Goal: Check status

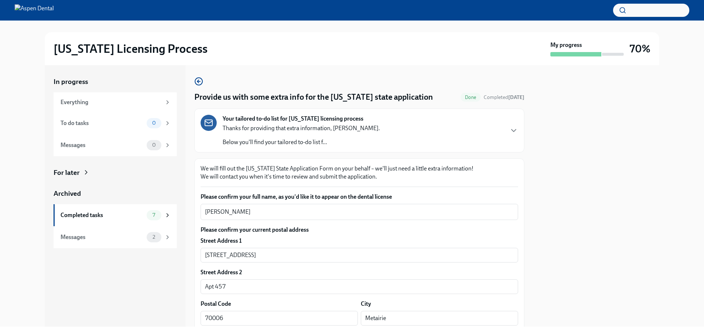
scroll to position [110, 0]
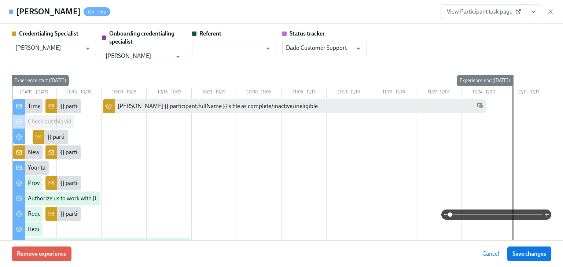
click at [557, 10] on div "[PERSON_NAME] On Time View Participant task page" at bounding box center [281, 12] width 563 height 24
click at [550, 11] on icon "button" at bounding box center [551, 12] width 4 height 4
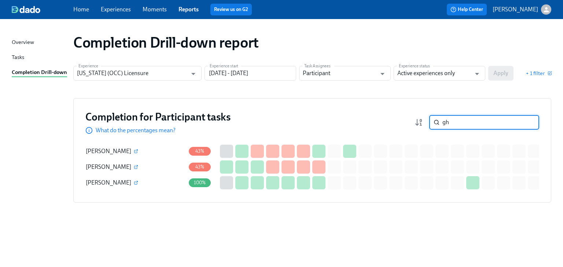
drag, startPoint x: 457, startPoint y: 124, endPoint x: 398, endPoint y: 122, distance: 59.8
click at [398, 122] on div "Completion for Participant tasks What do the percentages mean? gh ​" at bounding box center [312, 122] width 454 height 24
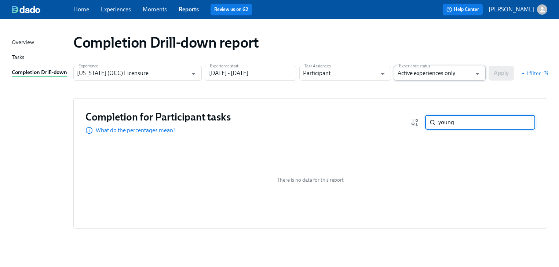
type input "young"
click at [444, 72] on input "Active experiences only" at bounding box center [435, 73] width 74 height 15
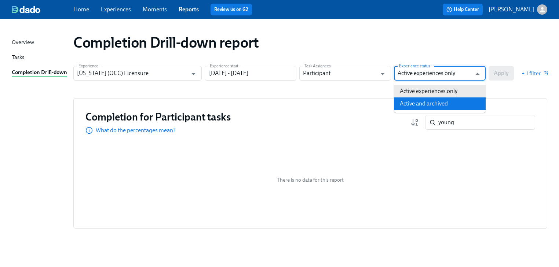
click at [426, 103] on li "Active and archived" at bounding box center [440, 104] width 92 height 12
type input "Active and archived"
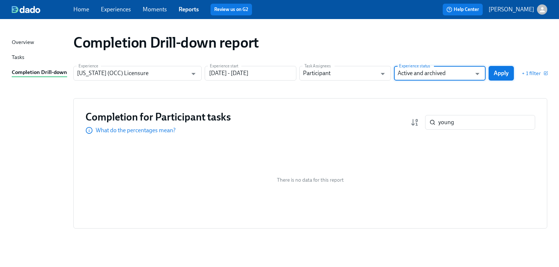
click at [503, 74] on span "Apply" at bounding box center [501, 73] width 15 height 7
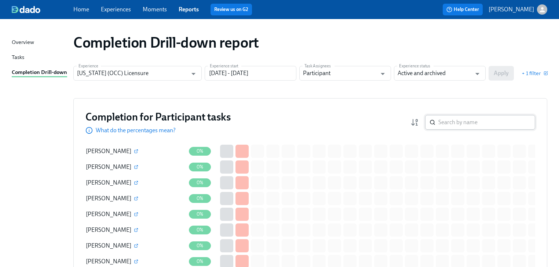
click at [465, 122] on input "search" at bounding box center [486, 122] width 97 height 15
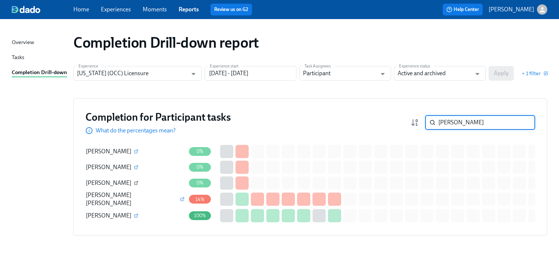
type input "[PERSON_NAME]"
click at [136, 183] on icon "button" at bounding box center [137, 182] width 2 height 2
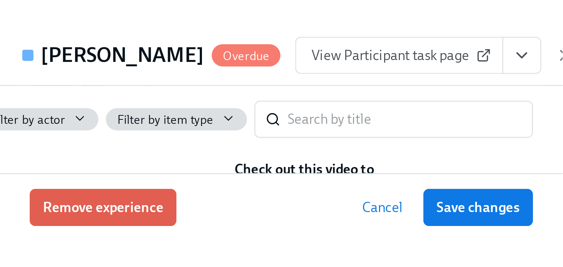
scroll to position [264, 0]
